Goal: Browse casually

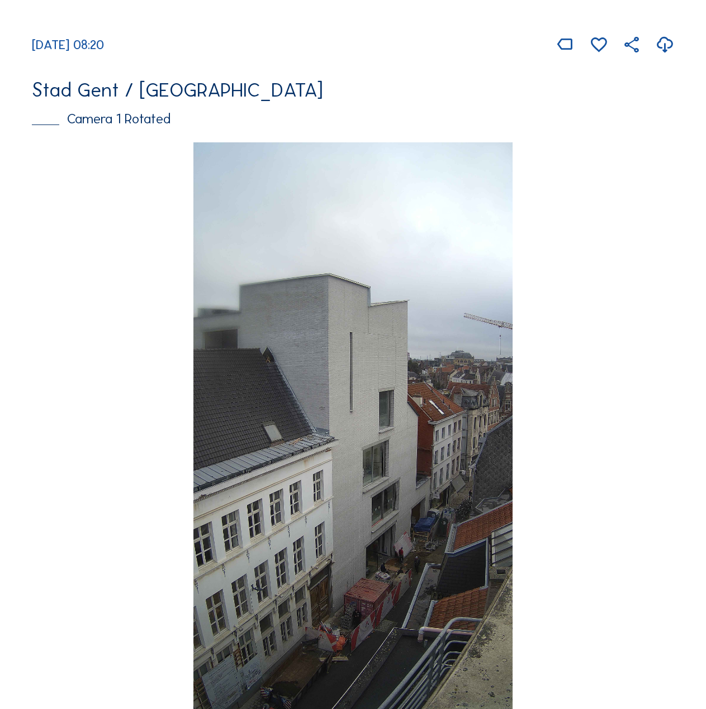
scroll to position [614, 0]
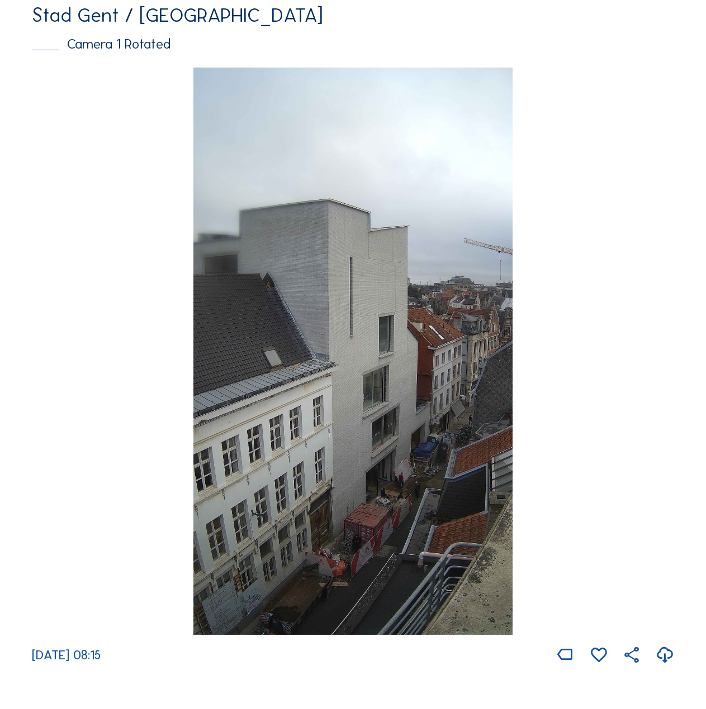
click at [328, 249] on img at bounding box center [353, 352] width 320 height 568
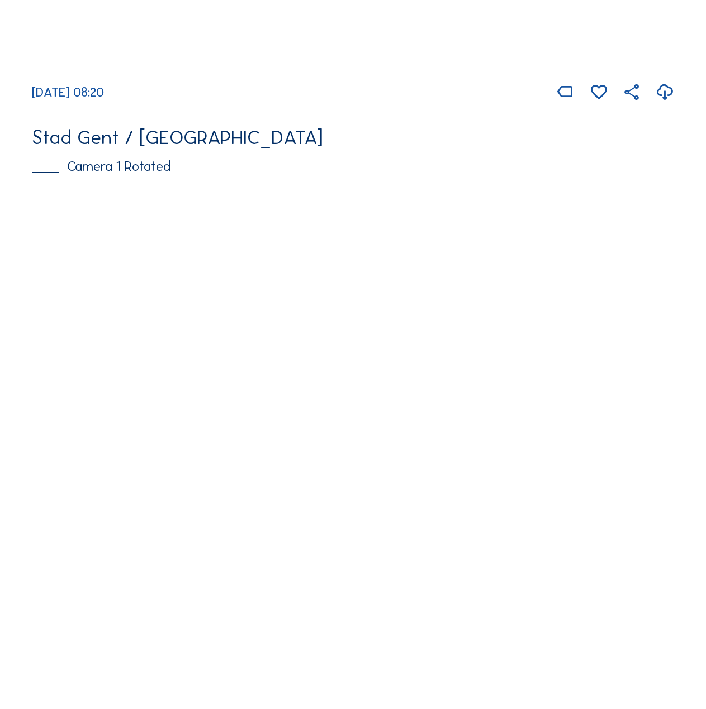
scroll to position [559, 0]
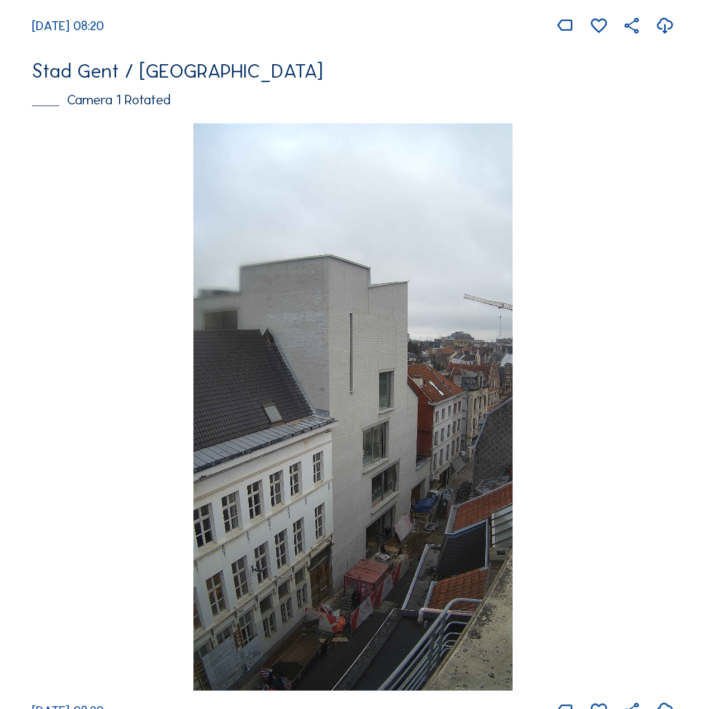
click at [394, 260] on img at bounding box center [353, 407] width 320 height 568
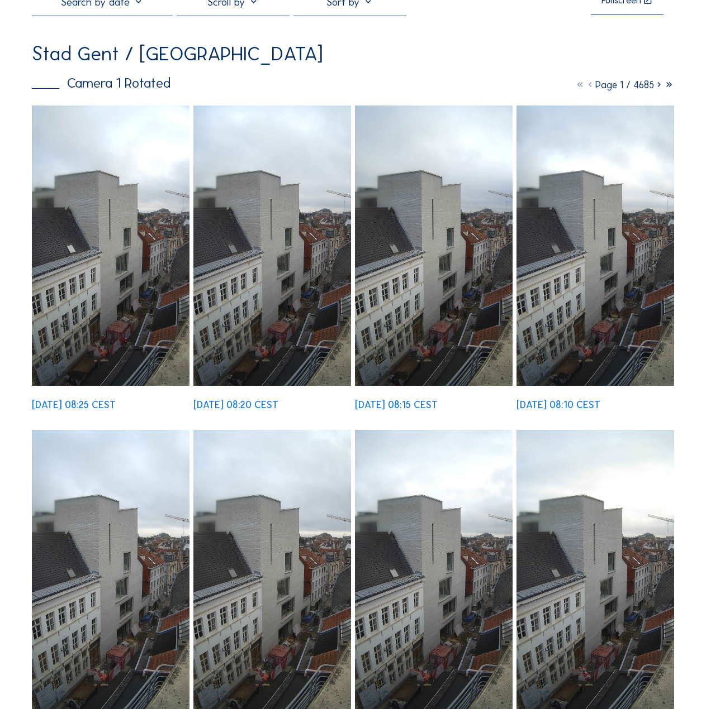
scroll to position [56, 0]
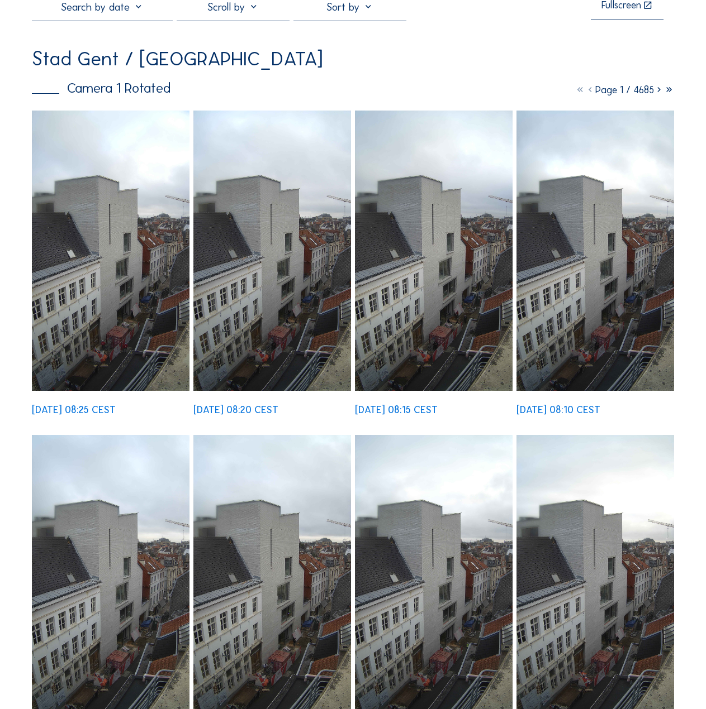
click at [654, 96] on icon at bounding box center [659, 90] width 10 height 12
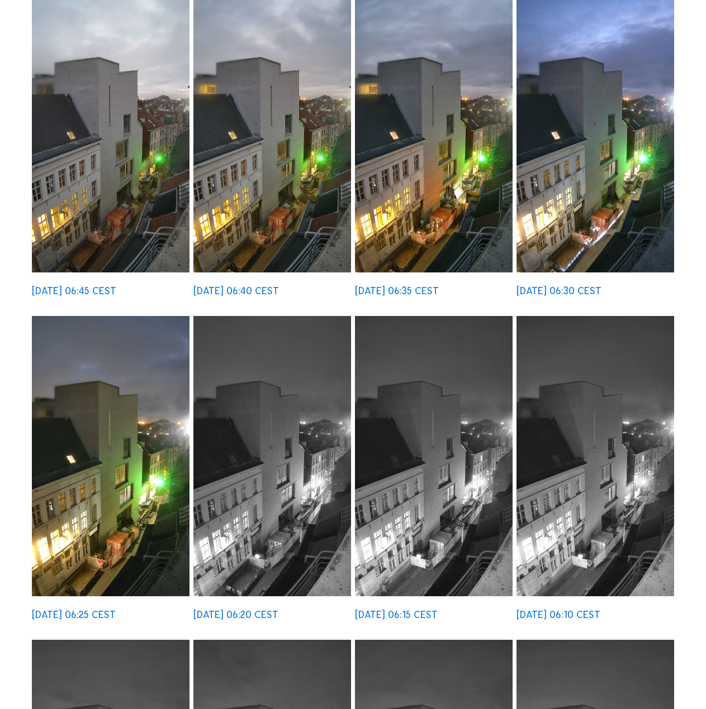
scroll to position [0, 0]
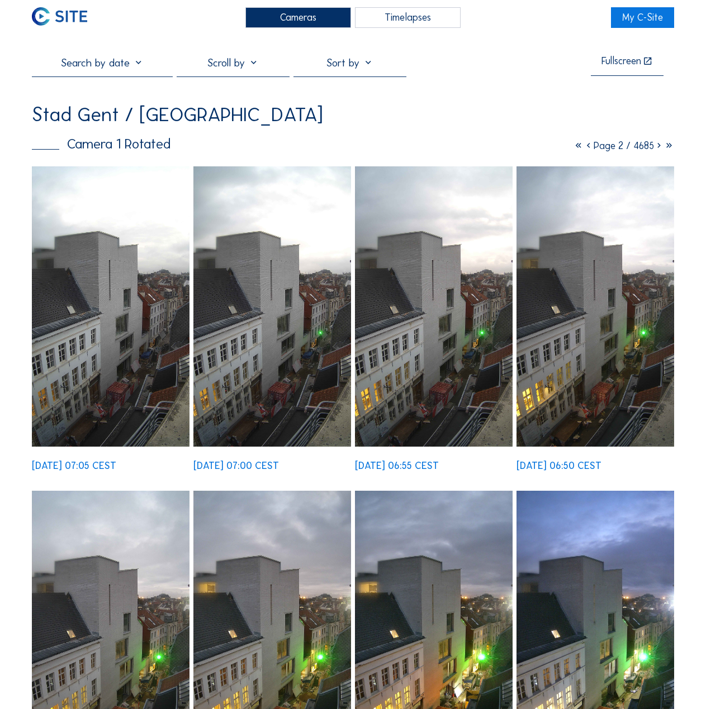
click at [654, 152] on icon at bounding box center [659, 146] width 10 height 12
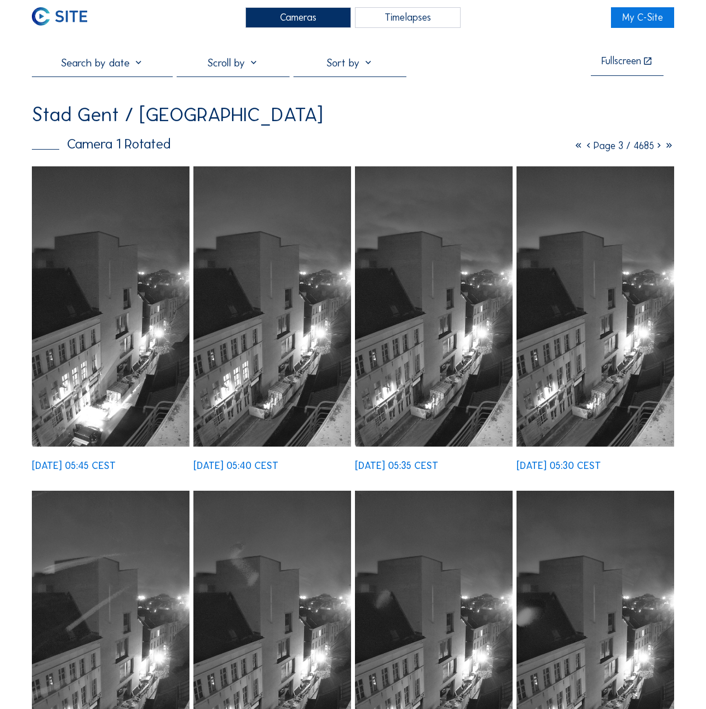
click at [654, 152] on icon at bounding box center [659, 146] width 10 height 12
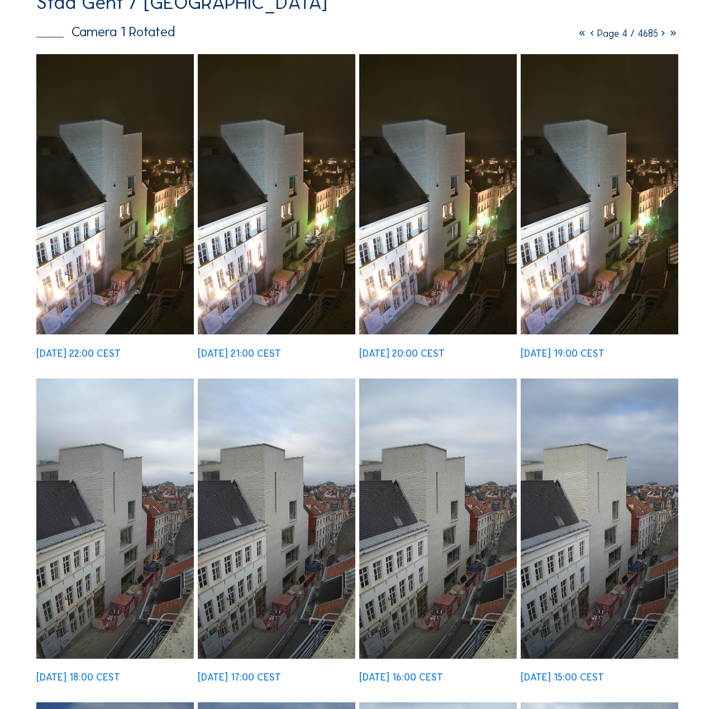
scroll to position [112, 0]
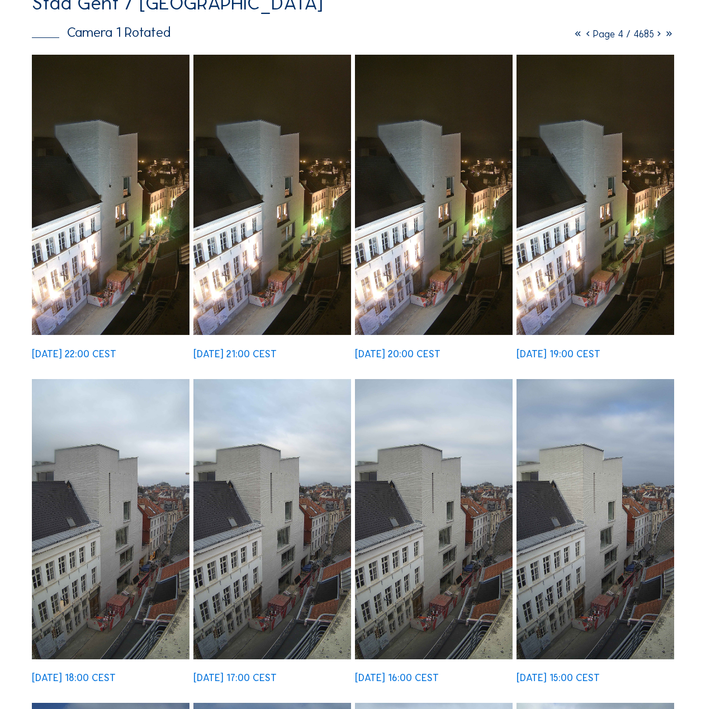
click at [541, 209] on img at bounding box center [595, 195] width 158 height 280
